Goal: Ask a question

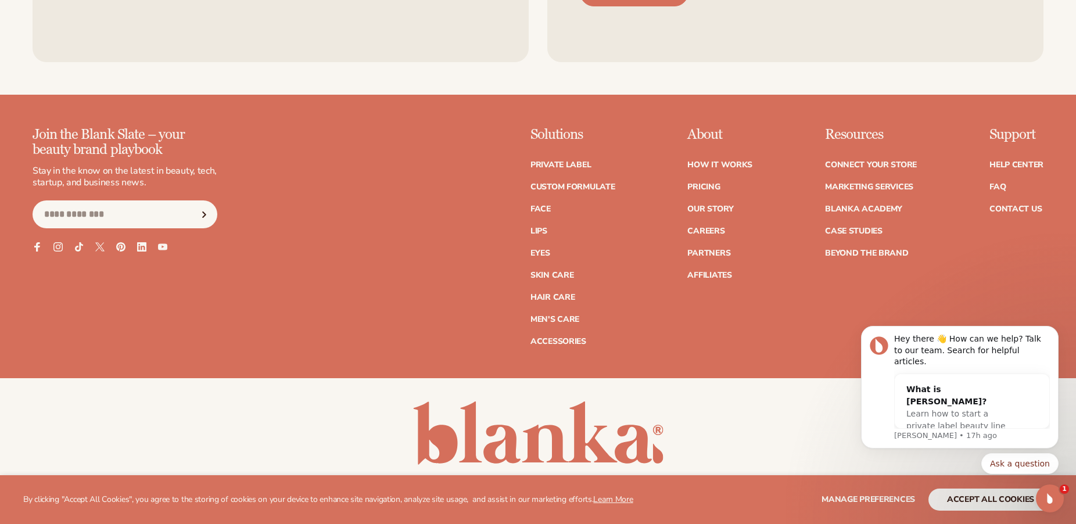
scroll to position [5183, 0]
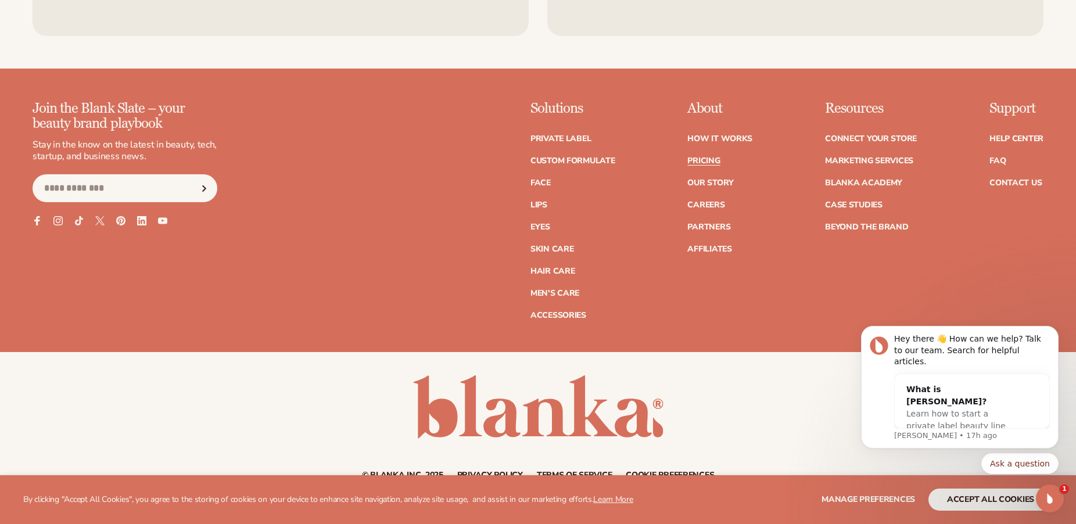
click at [698, 159] on link "Pricing" at bounding box center [703, 161] width 33 height 8
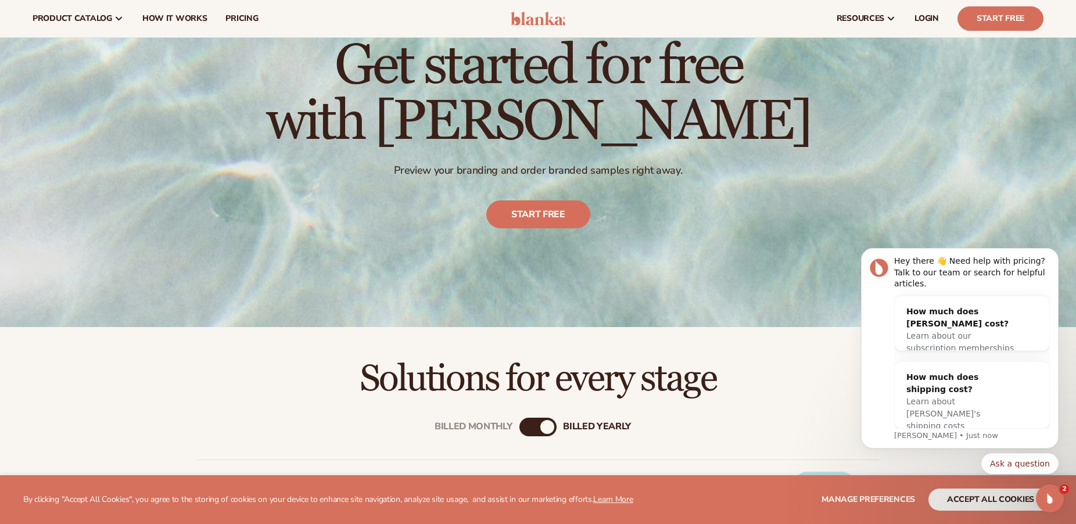
scroll to position [88, 0]
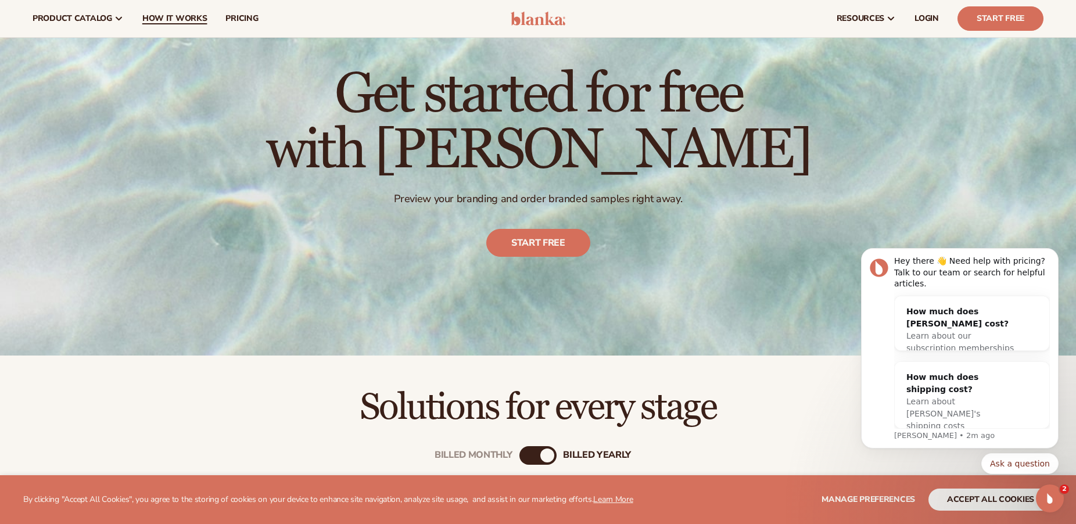
click at [183, 17] on span "How It Works" at bounding box center [174, 18] width 65 height 9
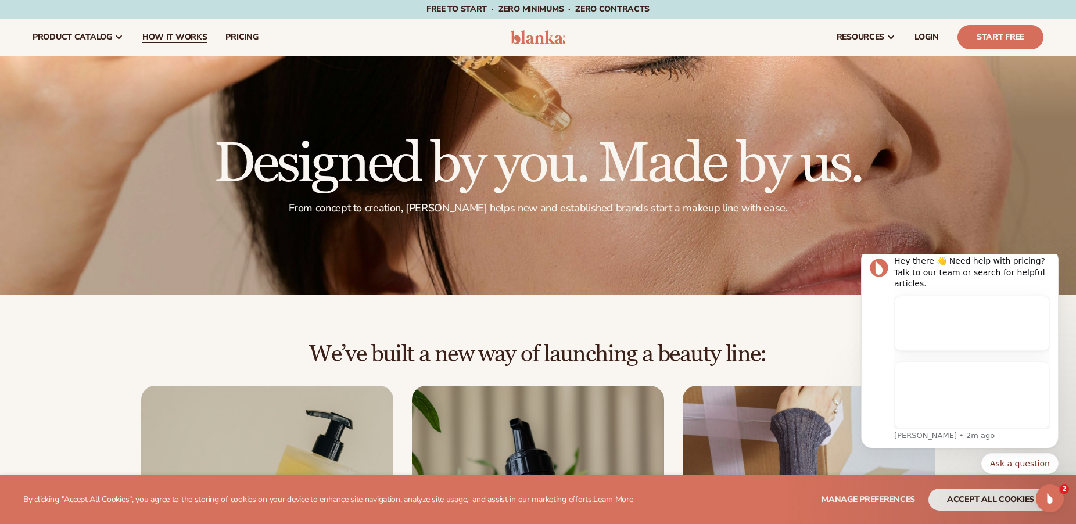
click at [164, 36] on span "How It Works" at bounding box center [174, 37] width 65 height 9
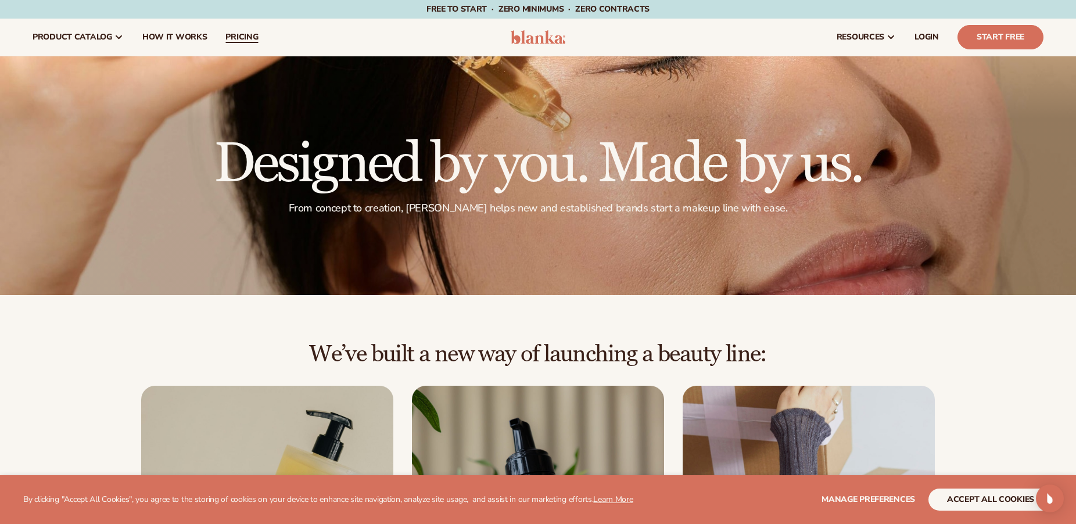
click at [233, 36] on span "pricing" at bounding box center [241, 37] width 33 height 9
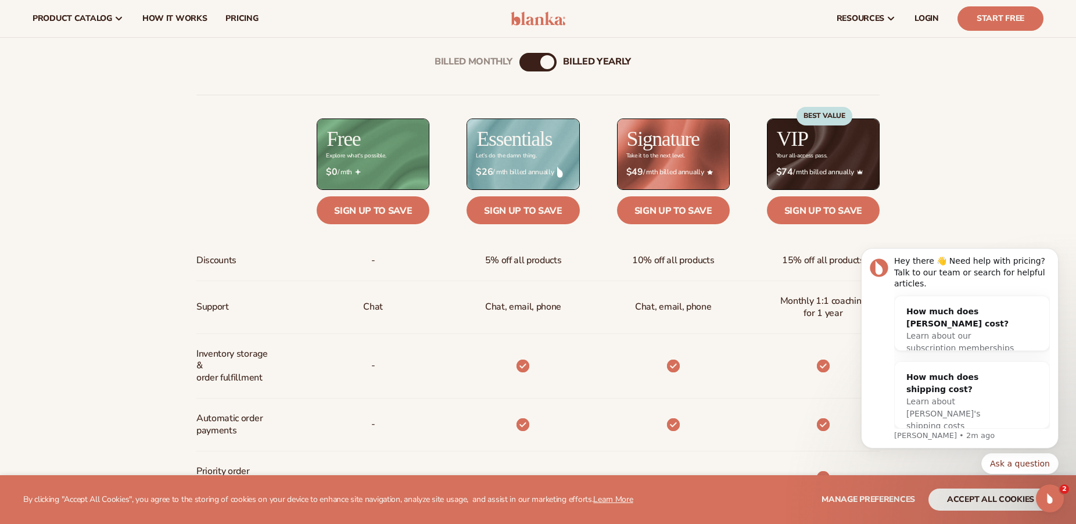
scroll to position [436, 0]
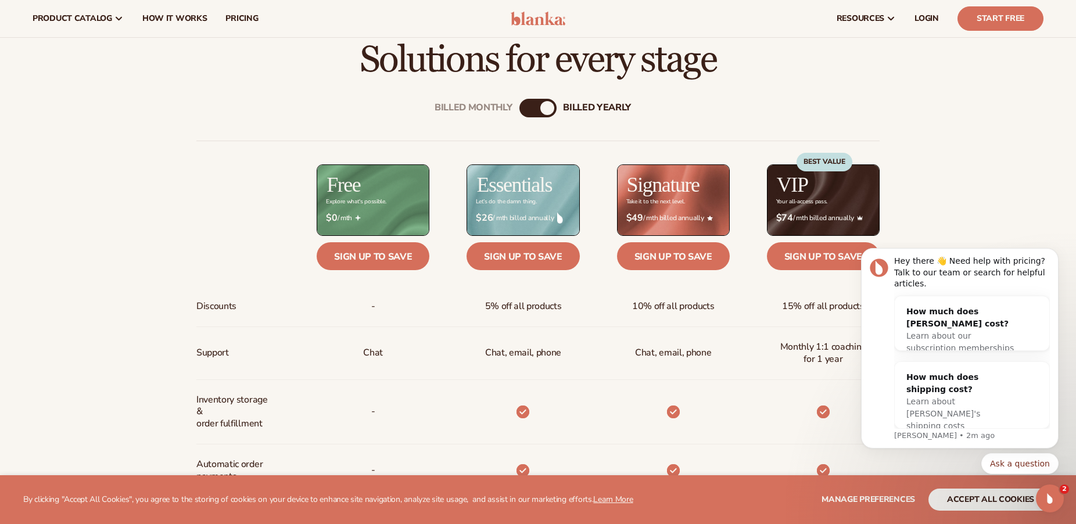
click at [522, 106] on div "Billed Monthly" at bounding box center [526, 108] width 14 height 14
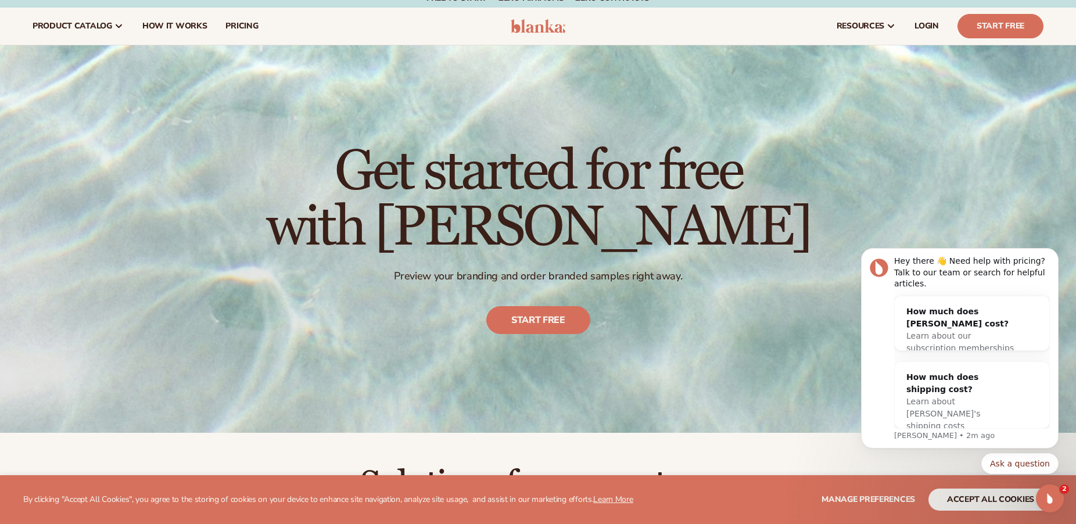
scroll to position [0, 0]
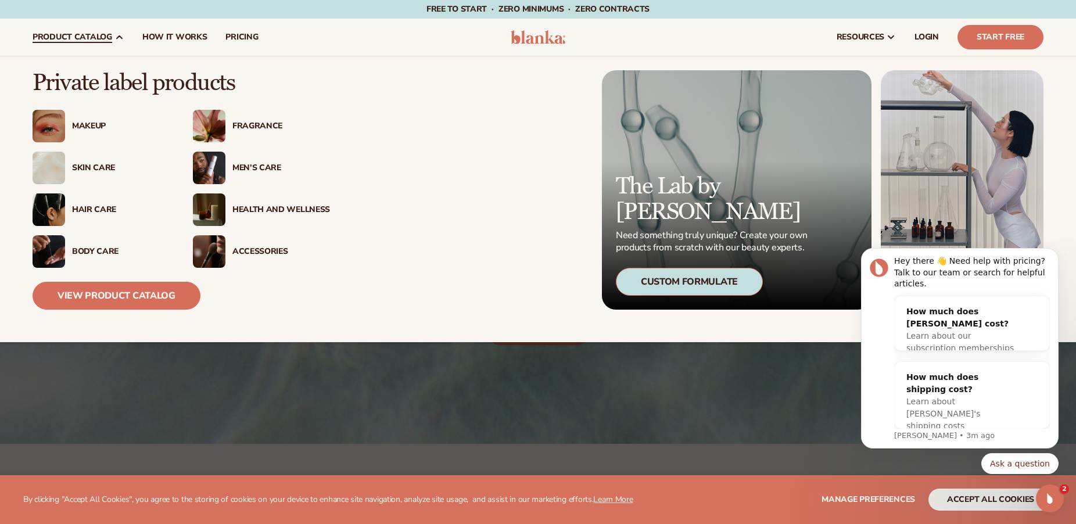
click at [247, 123] on div "Fragrance" at bounding box center [281, 126] width 98 height 10
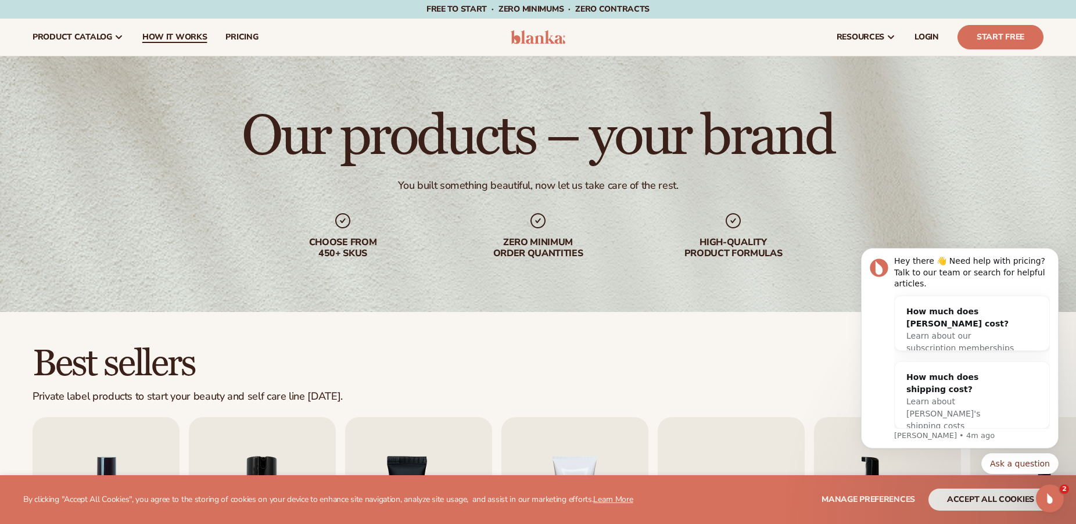
click at [166, 39] on span "How It Works" at bounding box center [174, 37] width 65 height 9
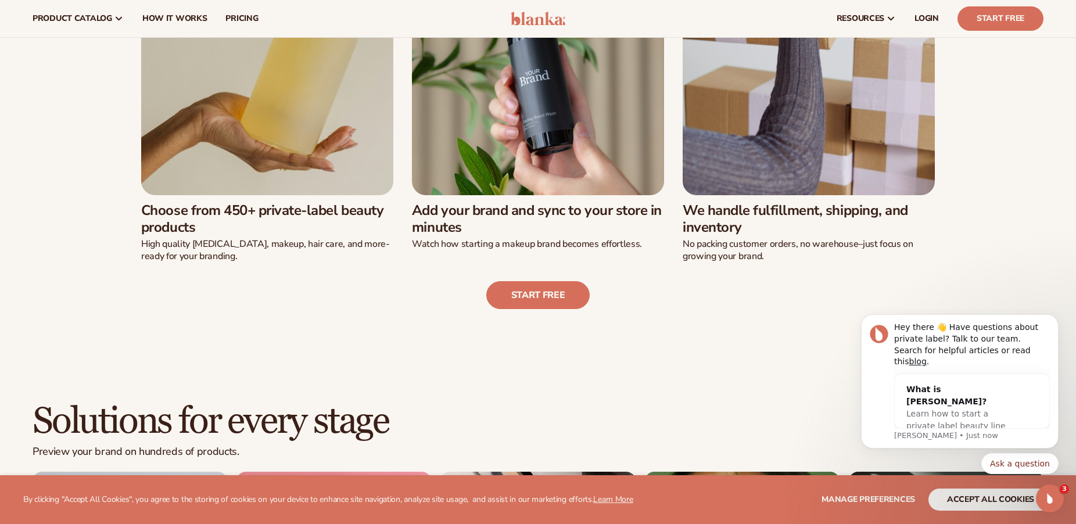
scroll to position [395, 0]
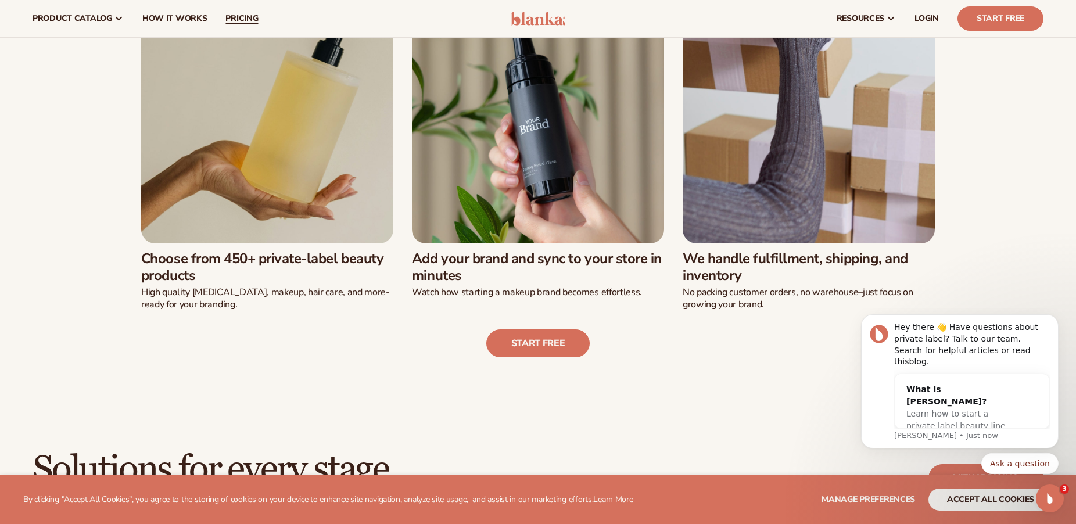
click at [238, 17] on span "pricing" at bounding box center [241, 18] width 33 height 9
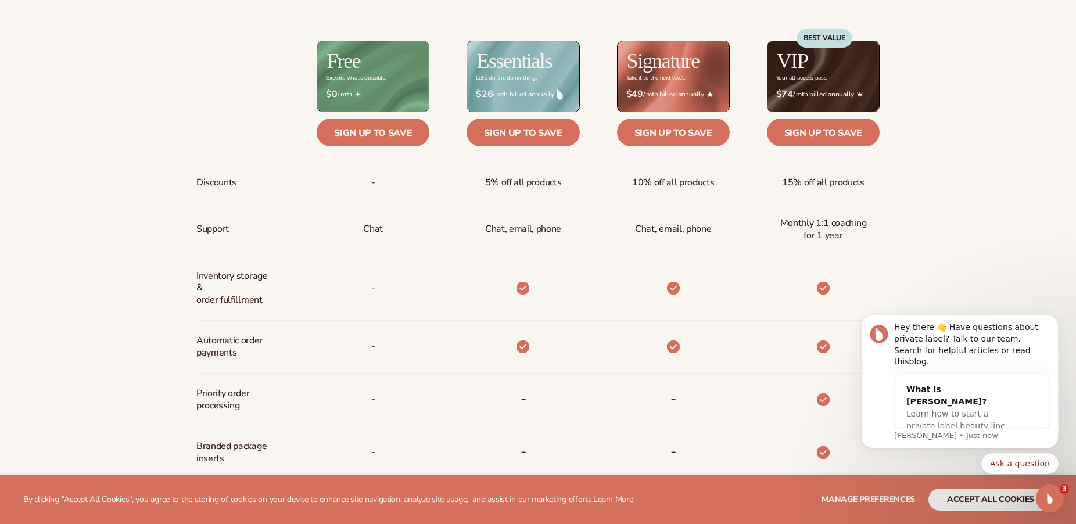
scroll to position [567, 0]
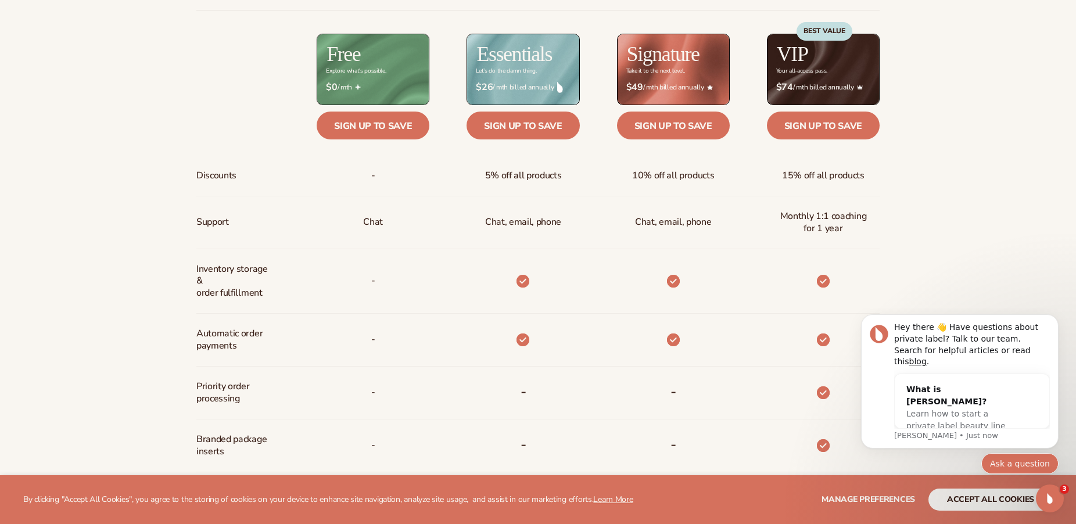
click at [1019, 465] on button "Ask a question" at bounding box center [1019, 463] width 77 height 21
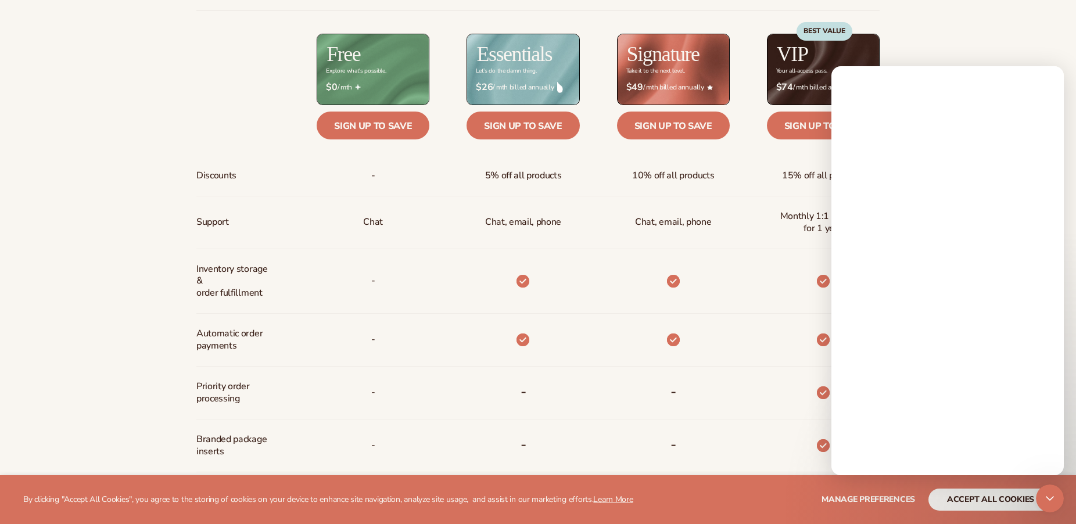
scroll to position [0, 0]
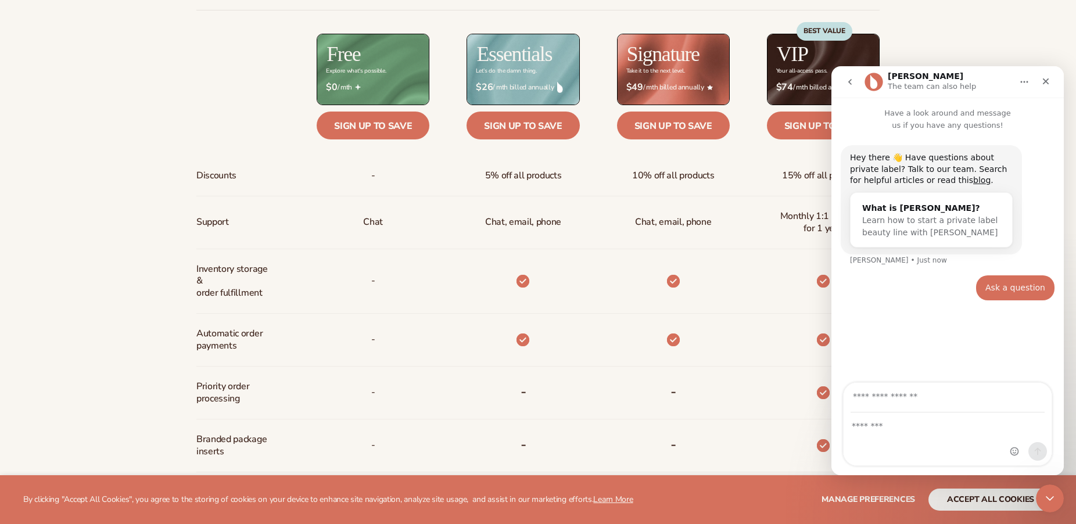
click at [852, 392] on input "Your email" at bounding box center [948, 398] width 194 height 30
type input "**********"
click at [859, 430] on textarea "Message…" at bounding box center [948, 423] width 208 height 20
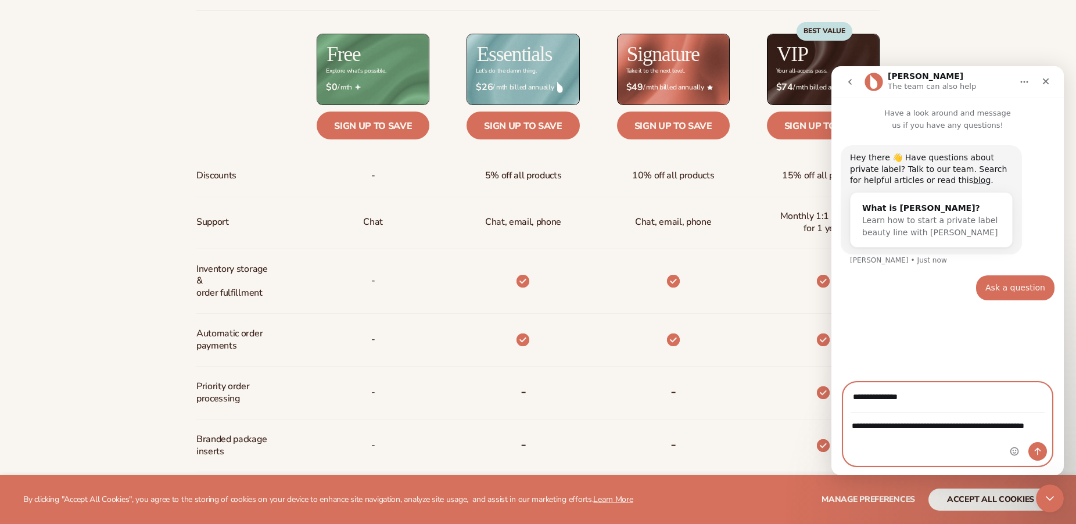
type textarea "**********"
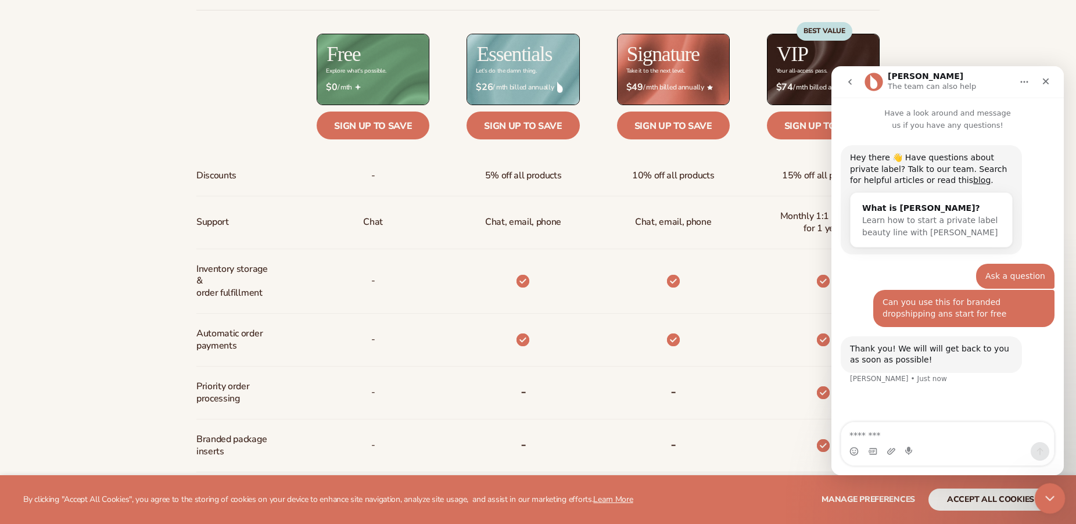
click at [1048, 502] on icon "Close Intercom Messenger" at bounding box center [1048, 497] width 14 height 14
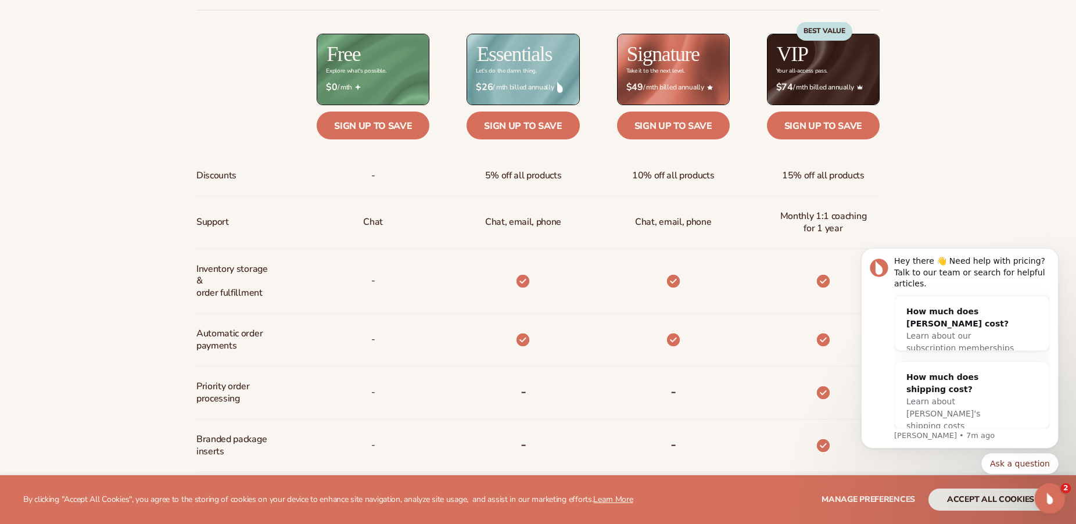
click at [1049, 495] on icon "Open Intercom Messenger" at bounding box center [1048, 496] width 8 height 9
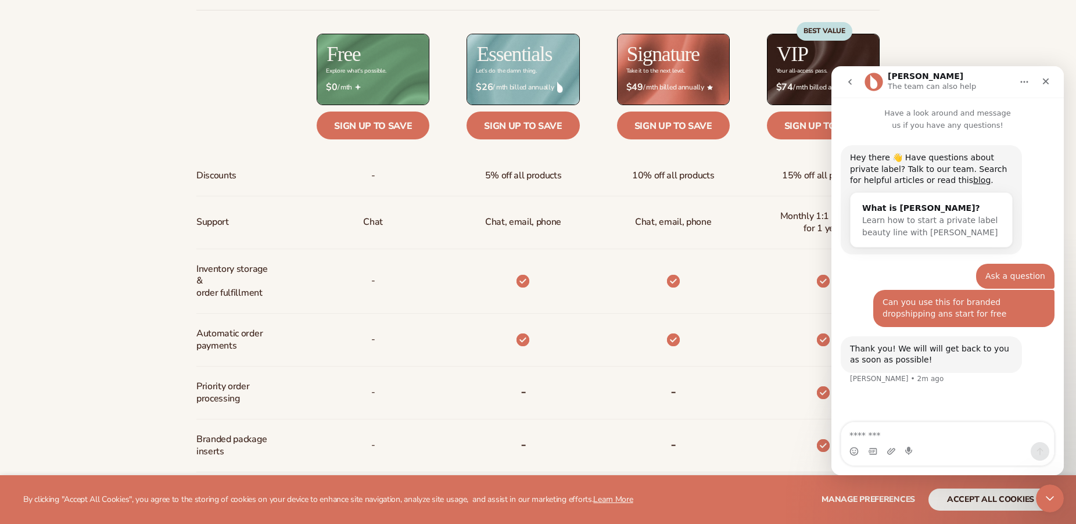
click at [180, 112] on div "Billed Monthly billed Yearly Billed Monthly billed Yearly Discounts Support Inv…" at bounding box center [538, 340] width 748 height 783
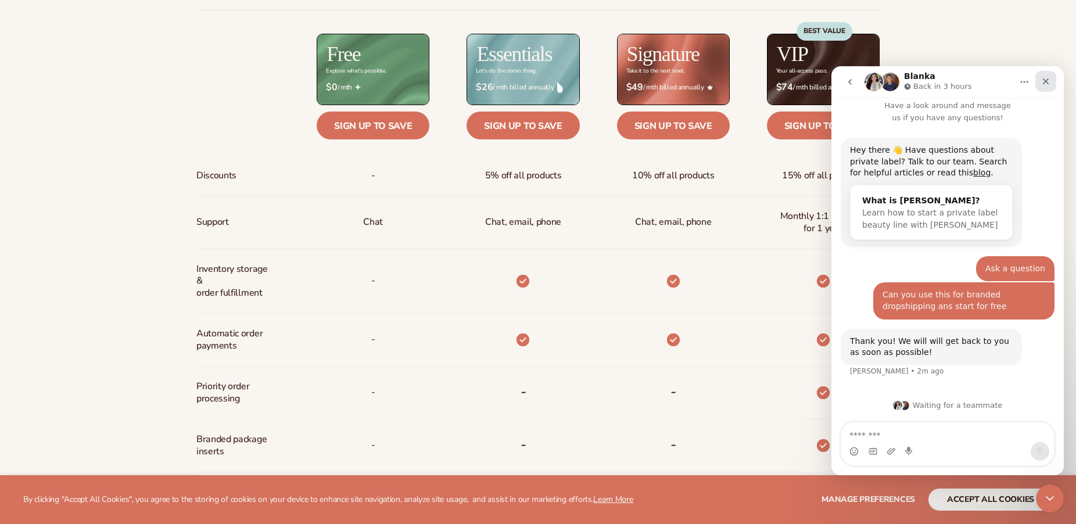
drag, startPoint x: 1053, startPoint y: 84, endPoint x: 1884, endPoint y: 152, distance: 833.8
click at [1053, 83] on div "Close" at bounding box center [1045, 81] width 21 height 21
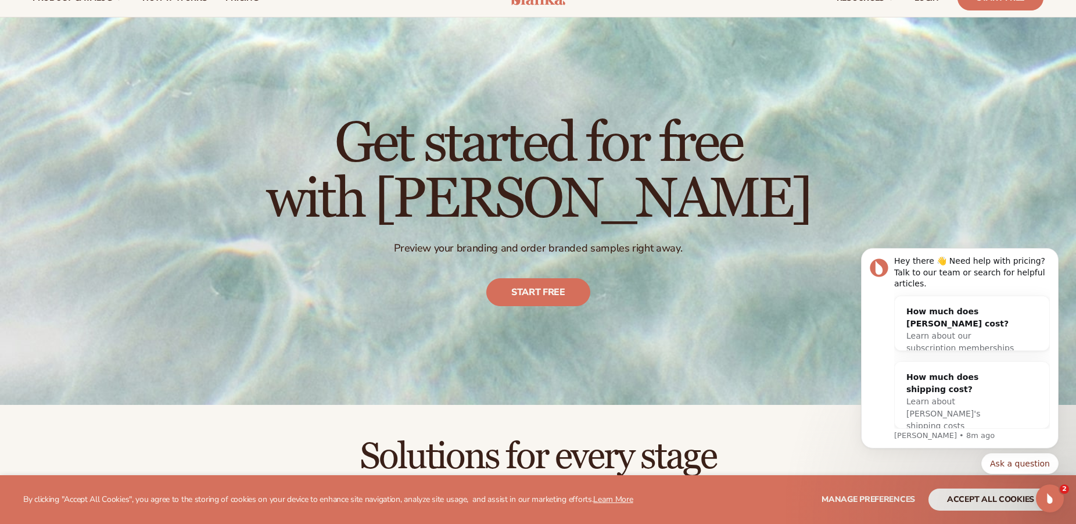
scroll to position [0, 0]
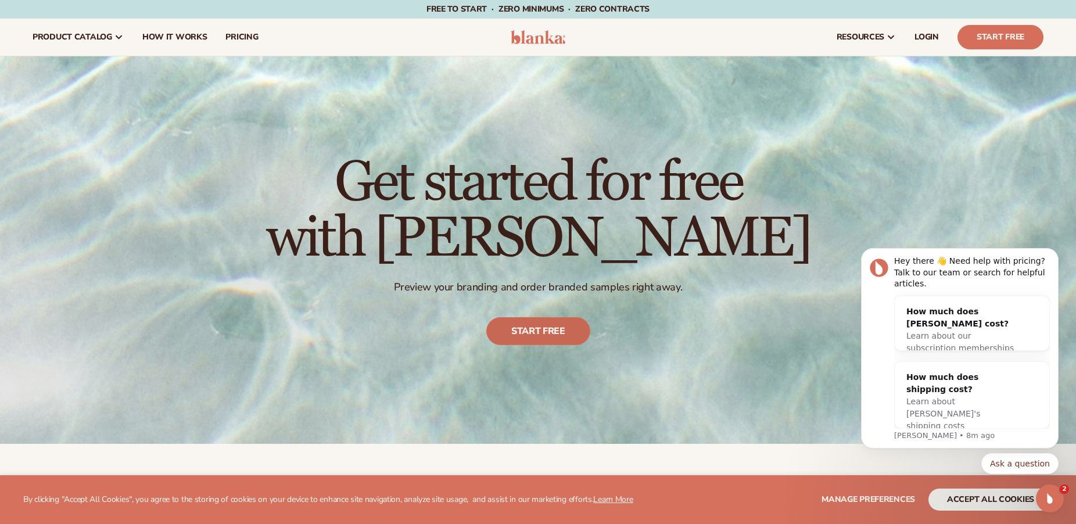
click at [529, 329] on link "Start free" at bounding box center [538, 331] width 104 height 28
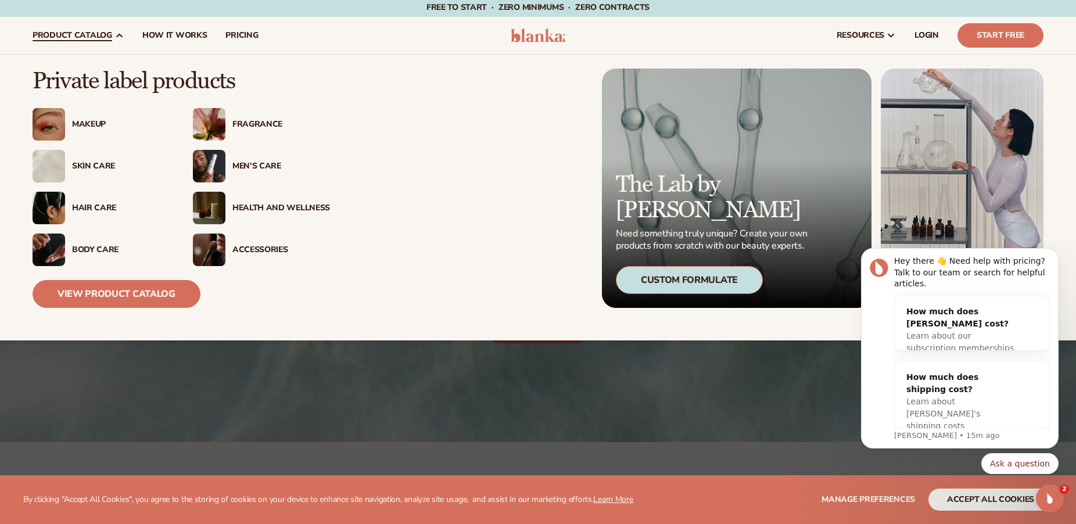
click at [90, 120] on div "Makeup" at bounding box center [121, 125] width 98 height 10
